Goal: Transaction & Acquisition: Download file/media

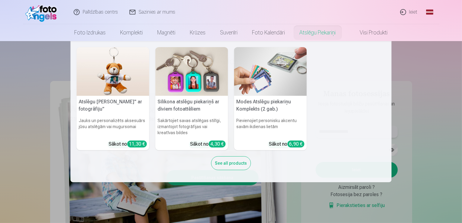
type input "**********"
click at [460, 90] on nav "Atslēgu piekariņš Lācītis" ar fotogrāfiju" Jauks un personalizēts aksesuārs jūs…" at bounding box center [231, 111] width 462 height 141
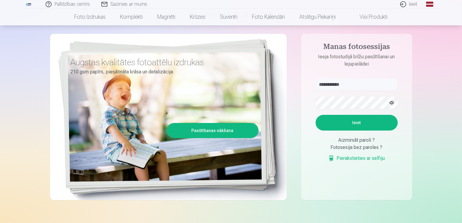
scroll to position [60, 0]
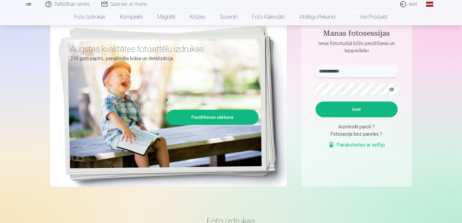
click at [355, 72] on input "**********" at bounding box center [357, 71] width 82 height 12
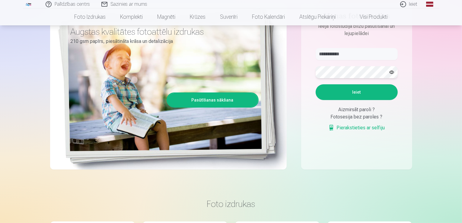
scroll to position [74, 0]
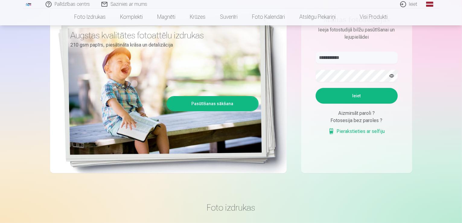
click at [364, 95] on button "Ieiet" at bounding box center [357, 96] width 82 height 16
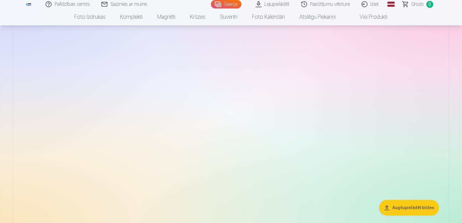
scroll to position [3628, 0]
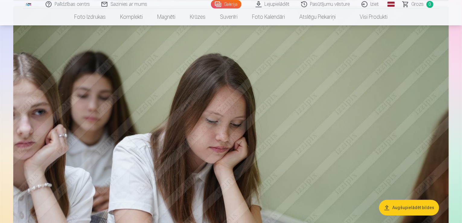
click at [396, 208] on button "Augšupielādēt bildes" at bounding box center [409, 208] width 60 height 16
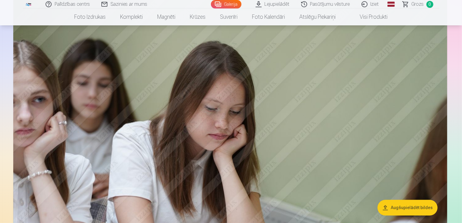
scroll to position [3640, 0]
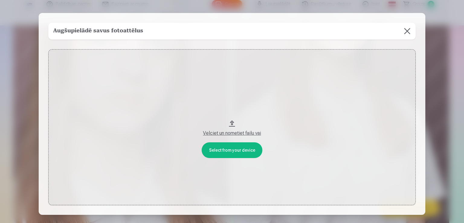
click at [406, 31] on button at bounding box center [407, 31] width 17 height 17
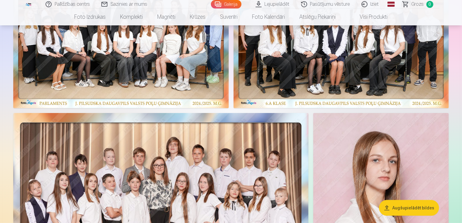
scroll to position [87, 0]
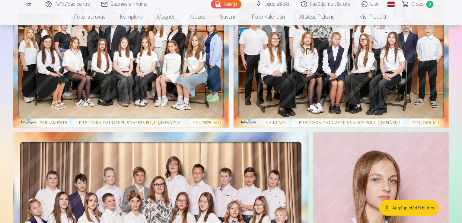
click at [276, 3] on link "Lejupielādēt" at bounding box center [273, 4] width 46 height 8
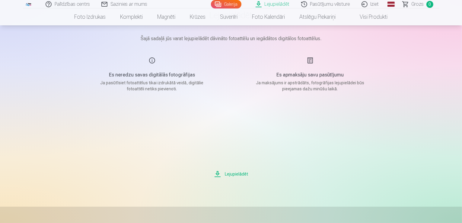
scroll to position [60, 0]
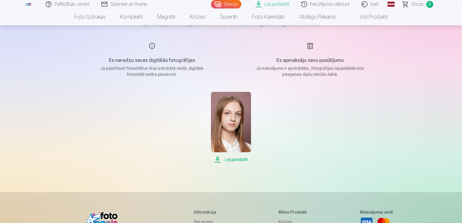
click at [240, 159] on span "Lejupielādēt" at bounding box center [231, 159] width 40 height 7
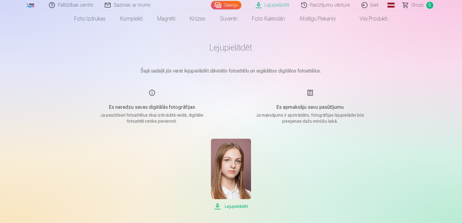
scroll to position [0, 0]
